Goal: Task Accomplishment & Management: Manage account settings

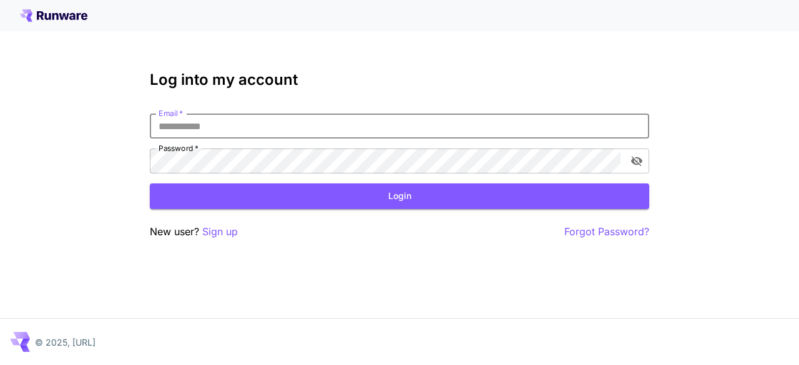
click at [283, 132] on input "Email   *" at bounding box center [399, 126] width 499 height 25
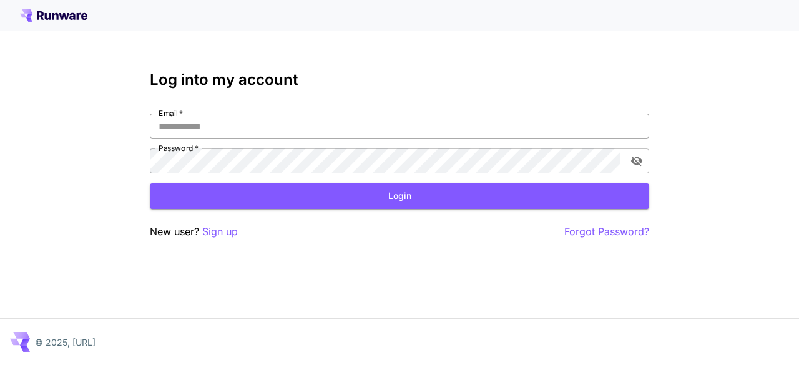
type input "**********"
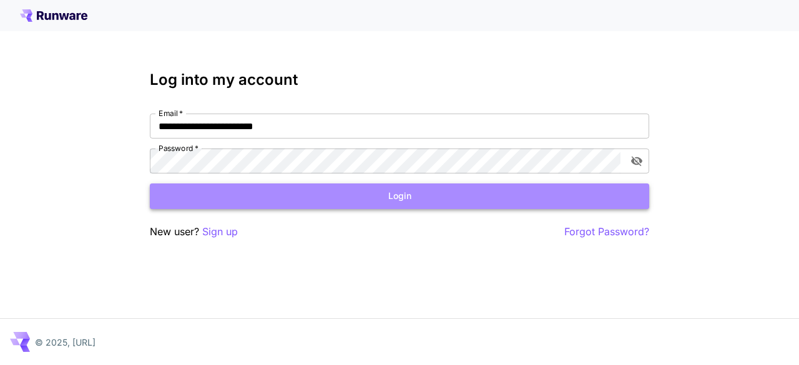
click at [394, 203] on button "Login" at bounding box center [399, 197] width 499 height 26
